Goal: Find specific page/section: Find specific page/section

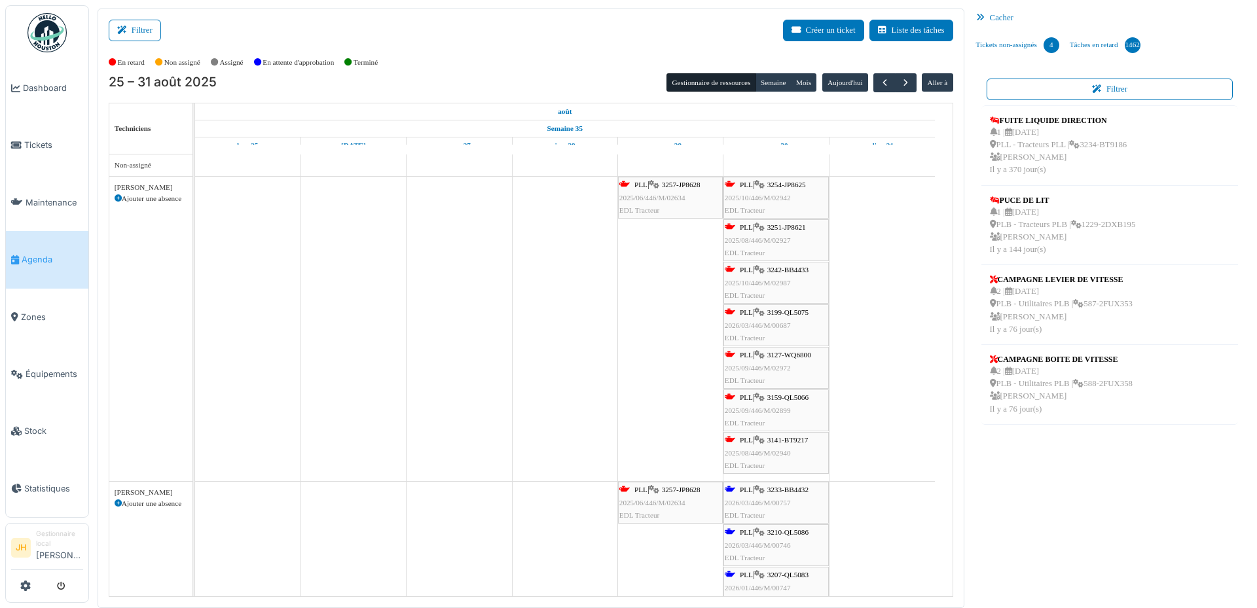
click at [46, 146] on span "Tickets" at bounding box center [53, 145] width 59 height 12
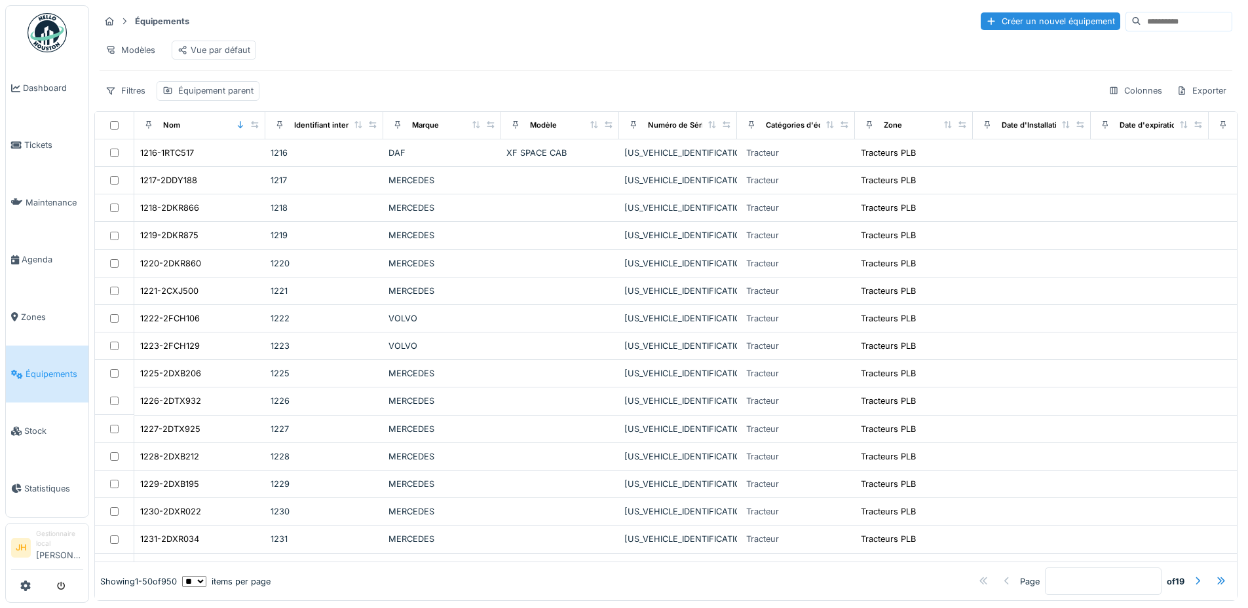
click at [1141, 27] on input at bounding box center [1186, 21] width 90 height 18
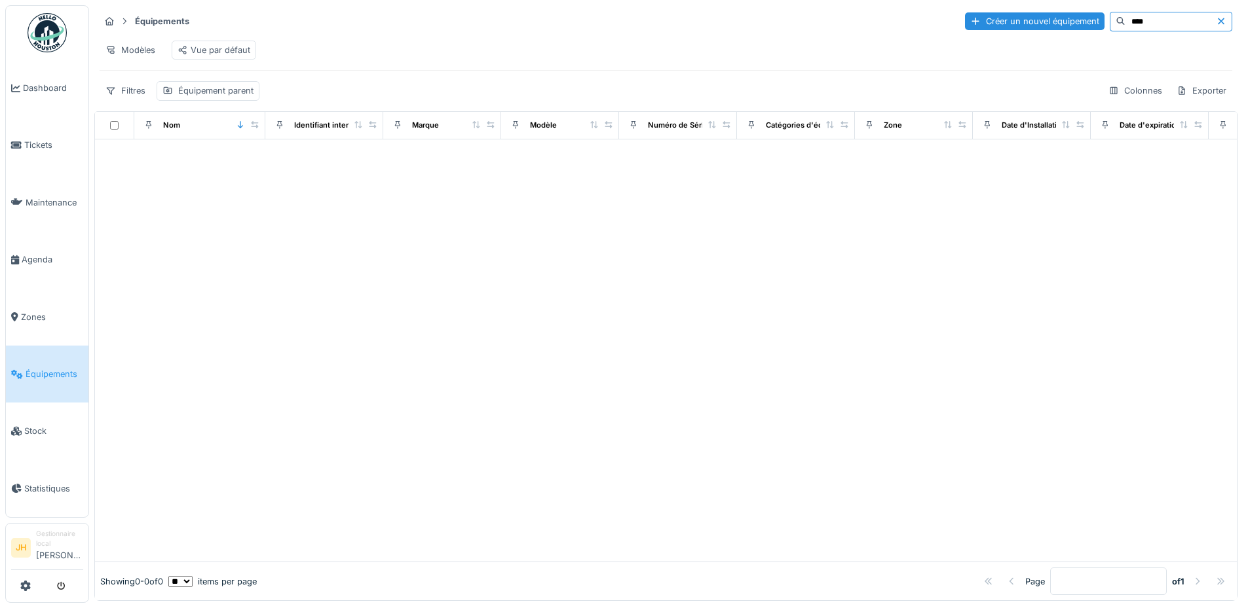
click at [1125, 18] on input "****" at bounding box center [1170, 21] width 90 height 18
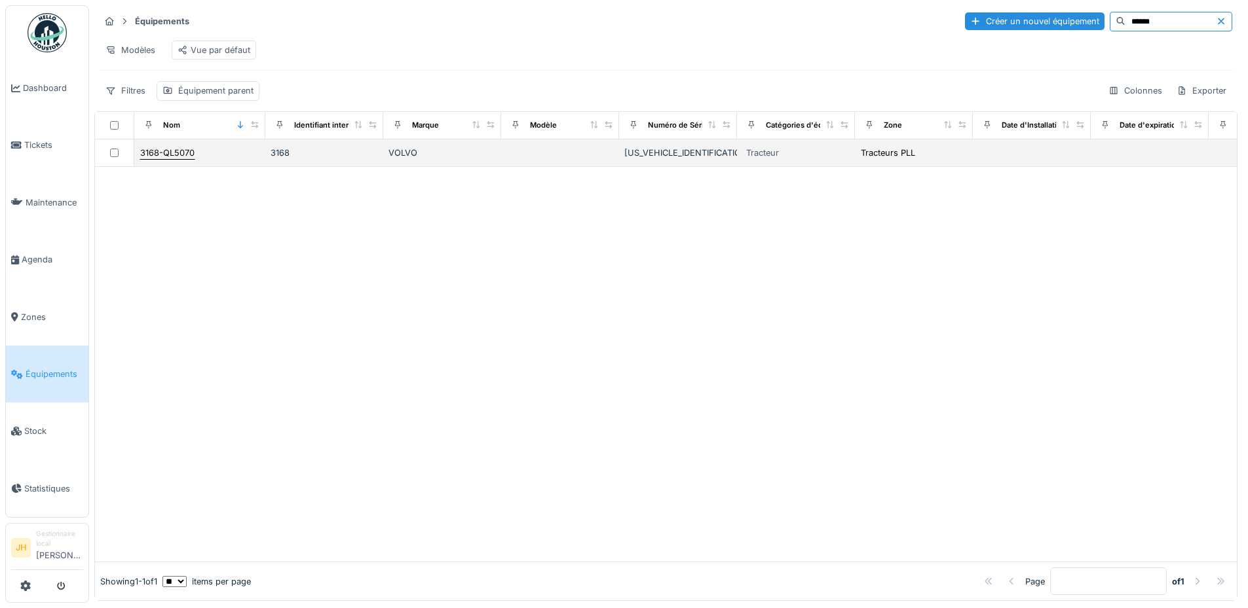
type input "******"
click at [166, 159] on div "3168-QL5070" at bounding box center [167, 153] width 54 height 12
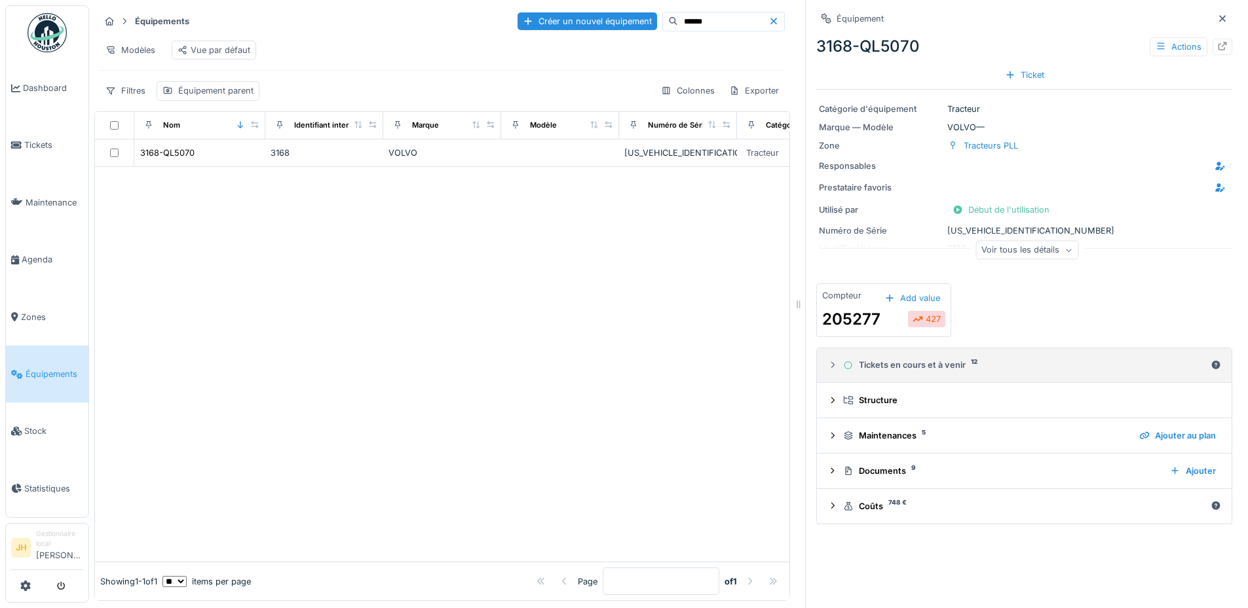
click at [909, 362] on div "Tickets en cours et à venir 12" at bounding box center [1024, 365] width 362 height 12
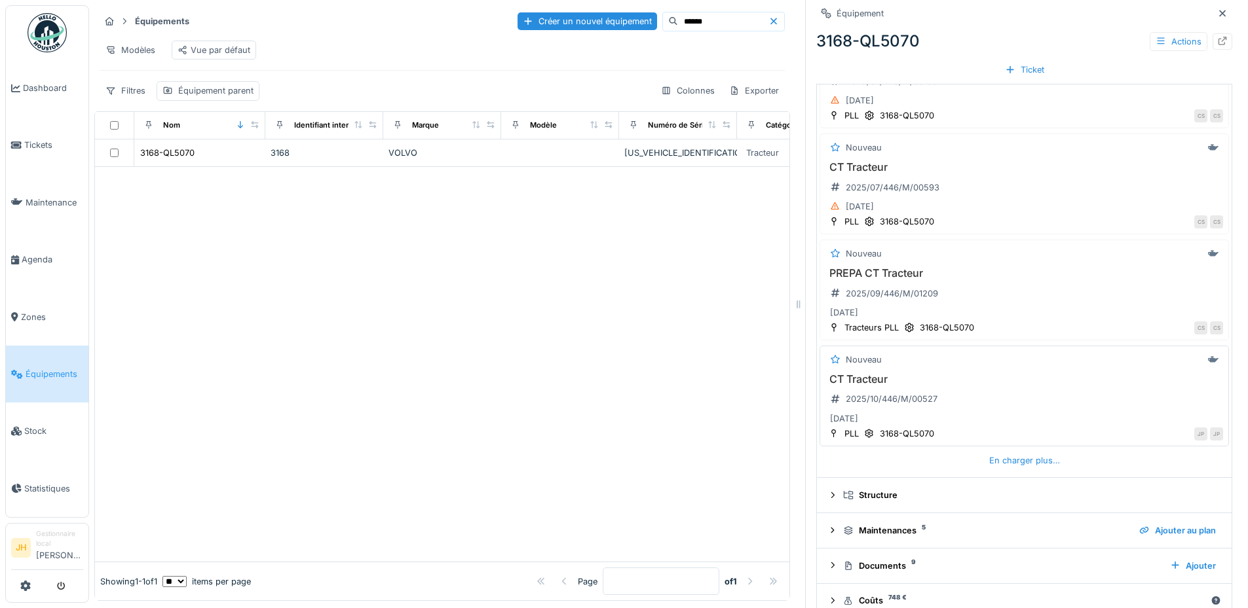
scroll to position [481, 0]
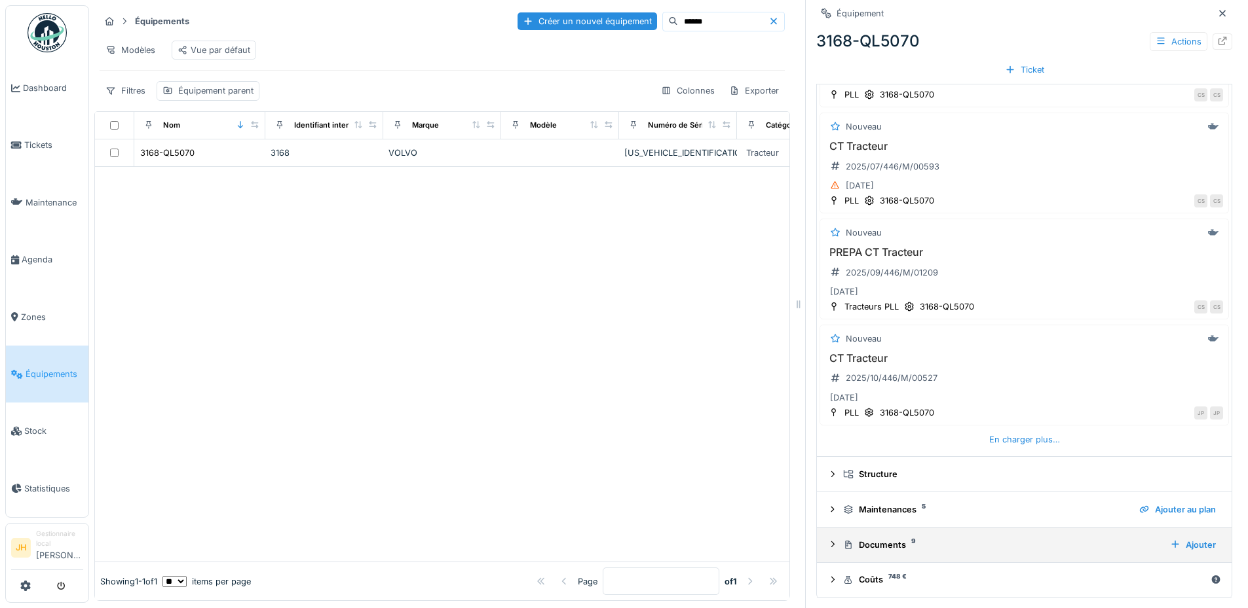
click at [878, 542] on div "Documents 9" at bounding box center [1001, 545] width 316 height 12
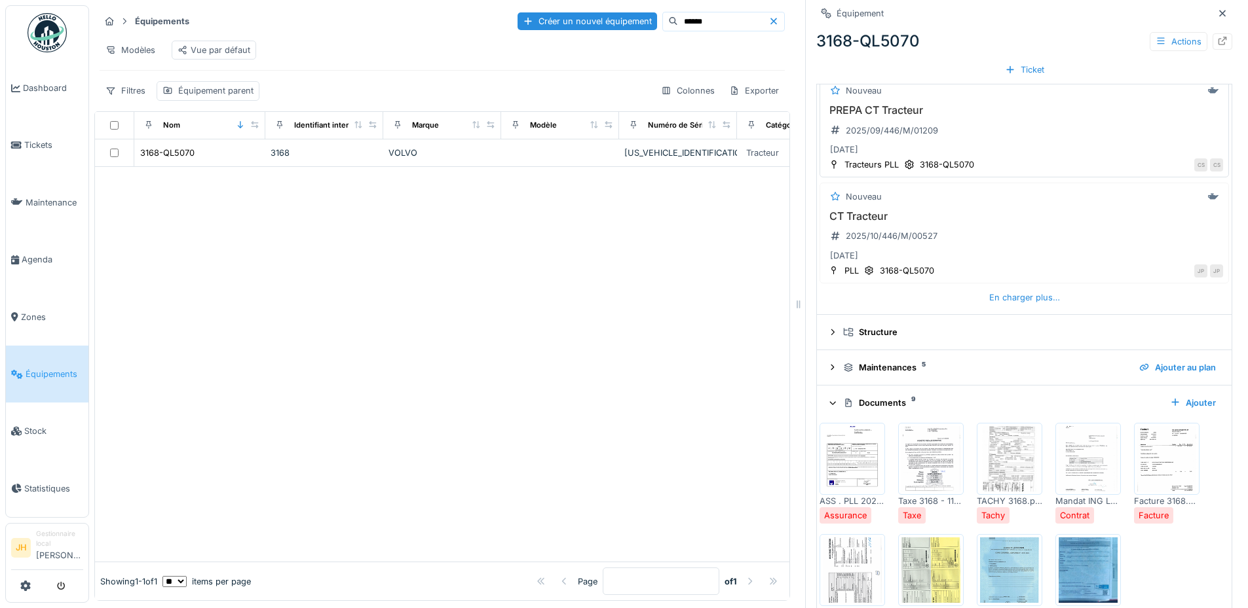
scroll to position [710, 0]
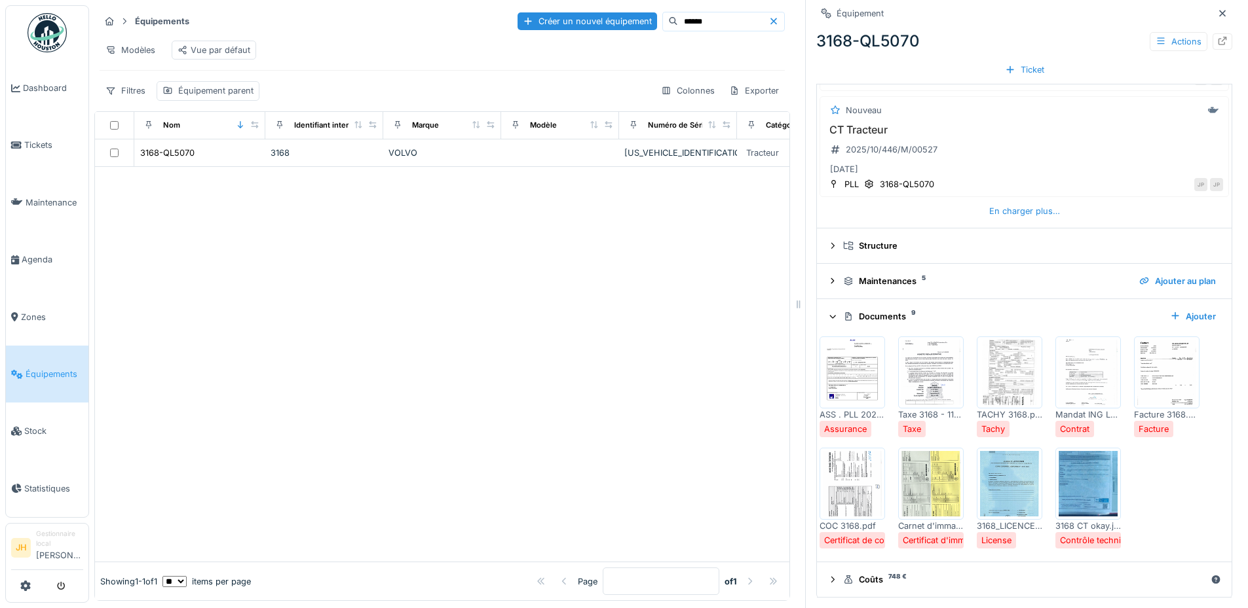
click at [838, 382] on img at bounding box center [852, 372] width 59 height 65
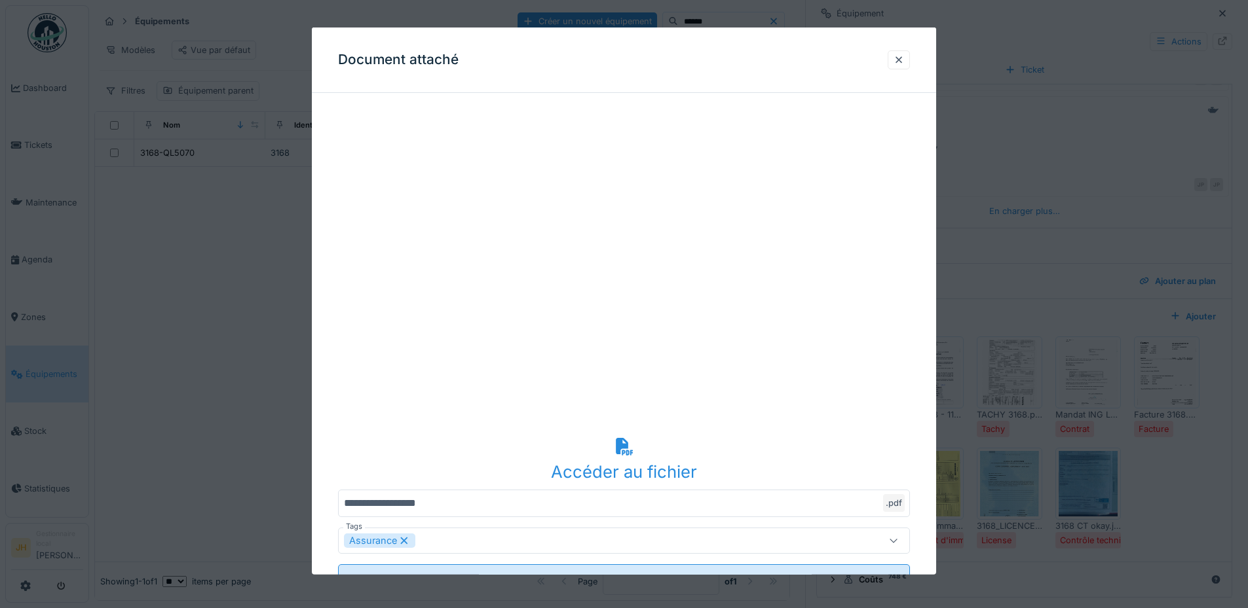
click at [902, 56] on div at bounding box center [898, 60] width 10 height 12
